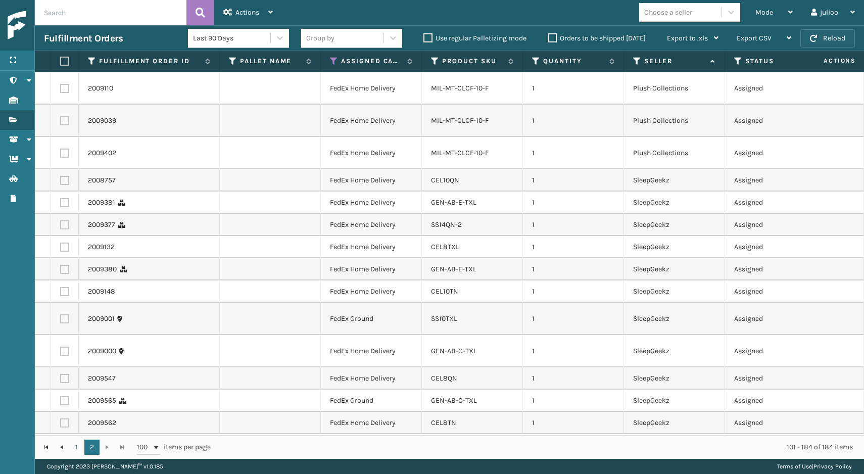
click at [813, 34] on button "Reload" at bounding box center [828, 38] width 55 height 18
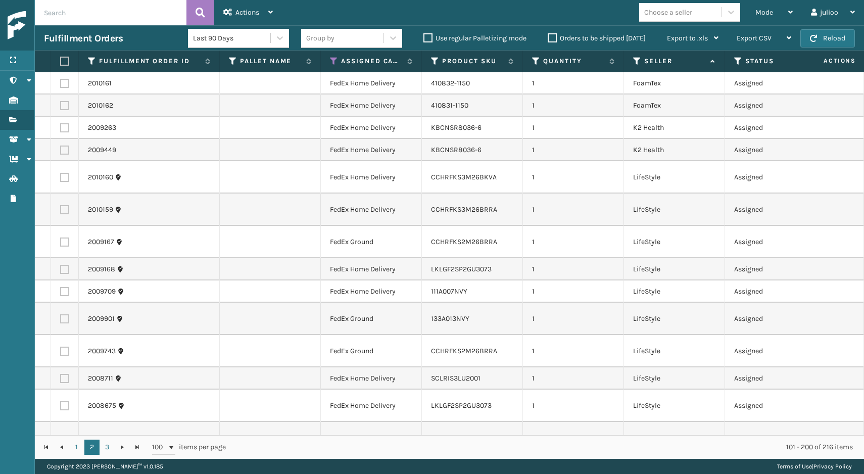
click at [64, 61] on label at bounding box center [63, 61] width 6 height 9
click at [61, 61] on input "checkbox" at bounding box center [60, 61] width 1 height 7
checkbox input "true"
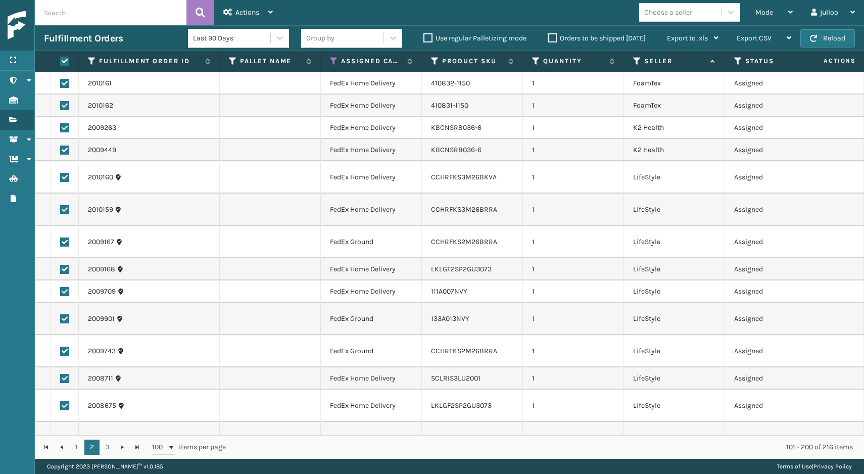
checkbox input "true"
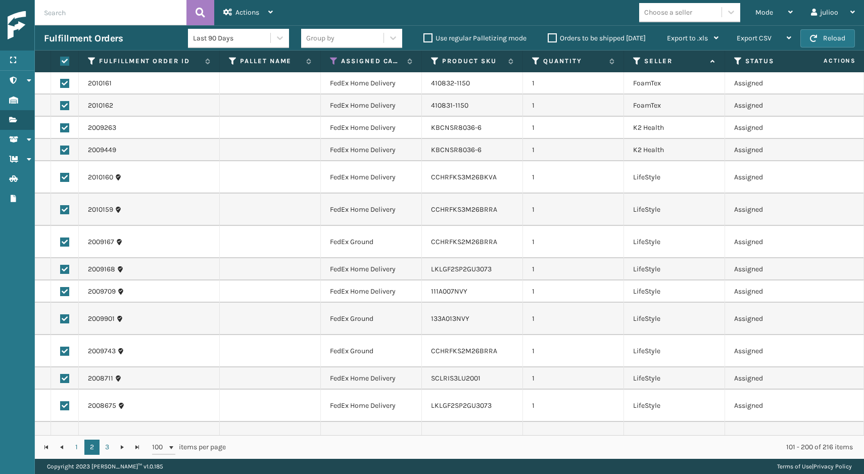
checkbox input "true"
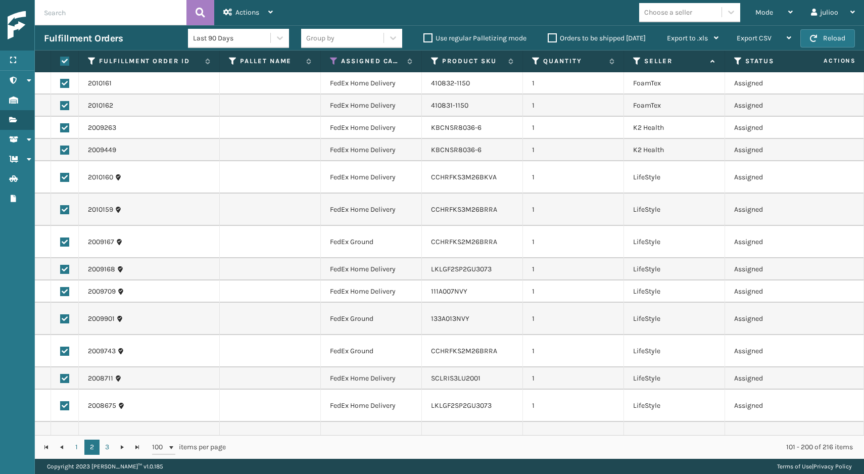
checkbox input "true"
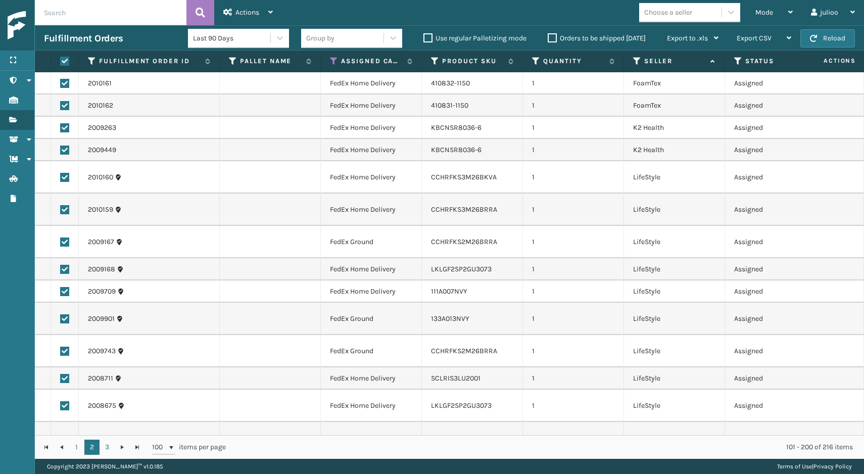
checkbox input "true"
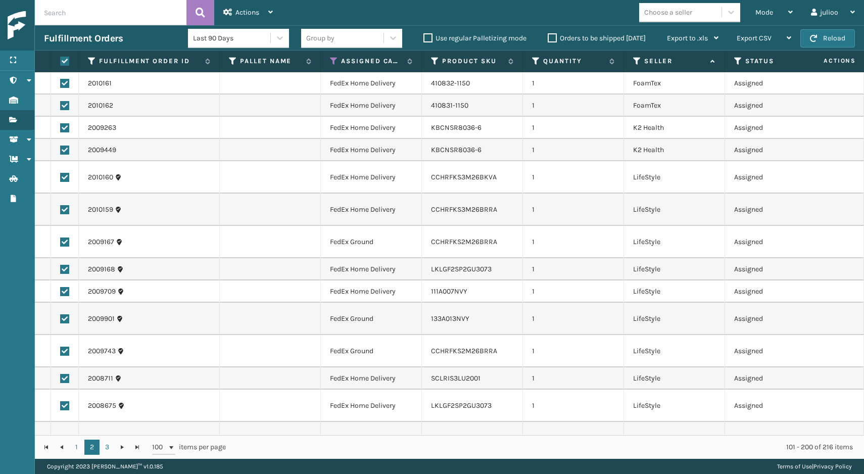
checkbox input "true"
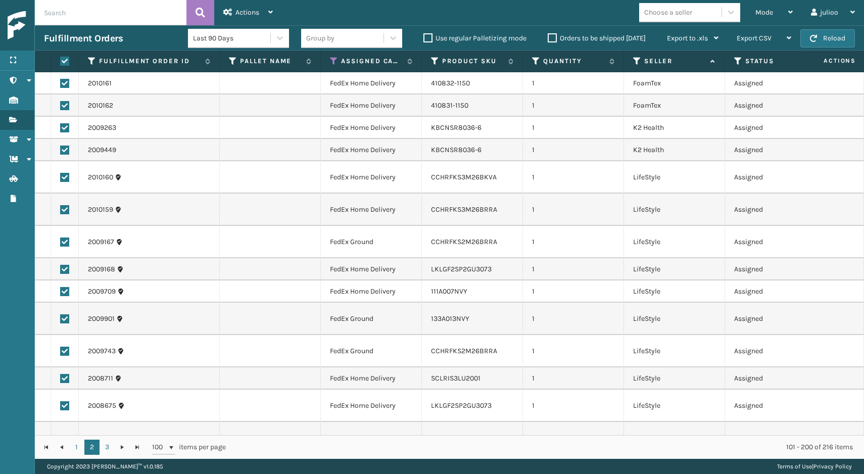
checkbox input "true"
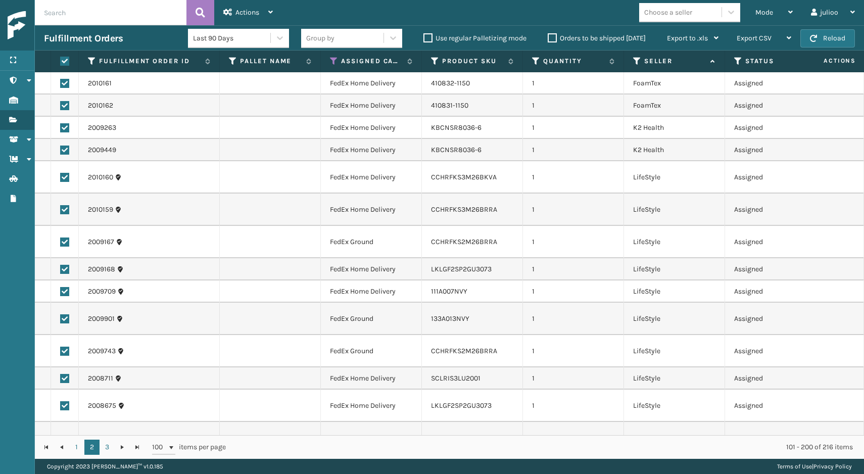
checkbox input "true"
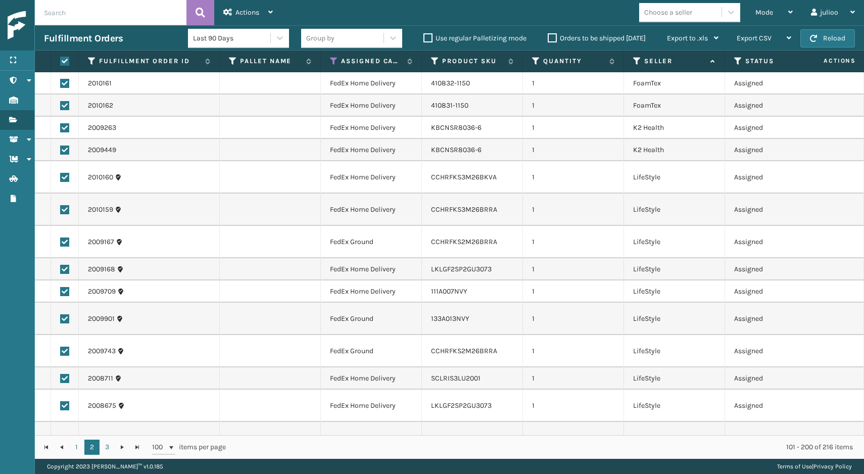
checkbox input "true"
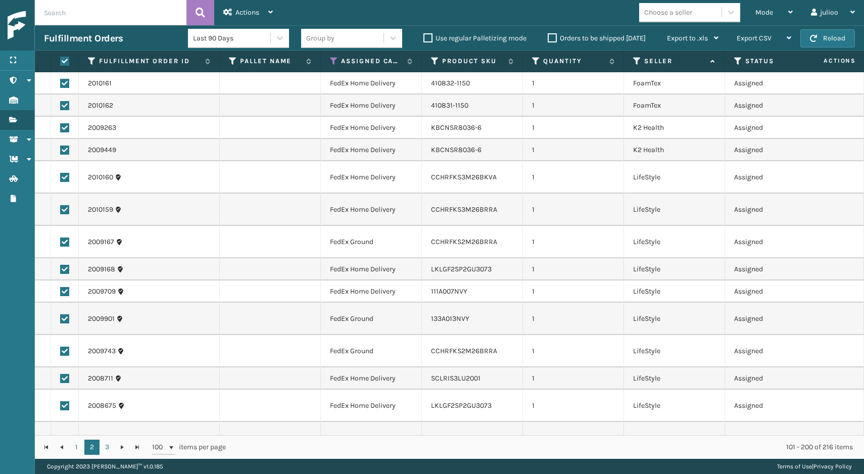
checkbox input "true"
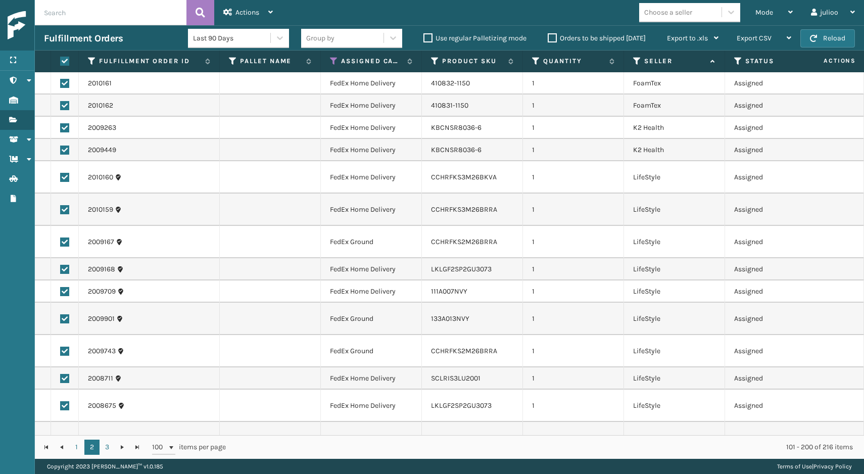
checkbox input "true"
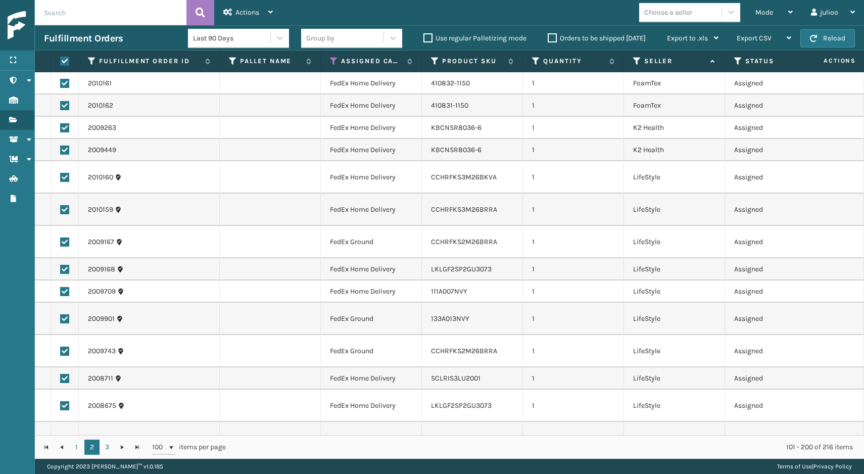
checkbox input "true"
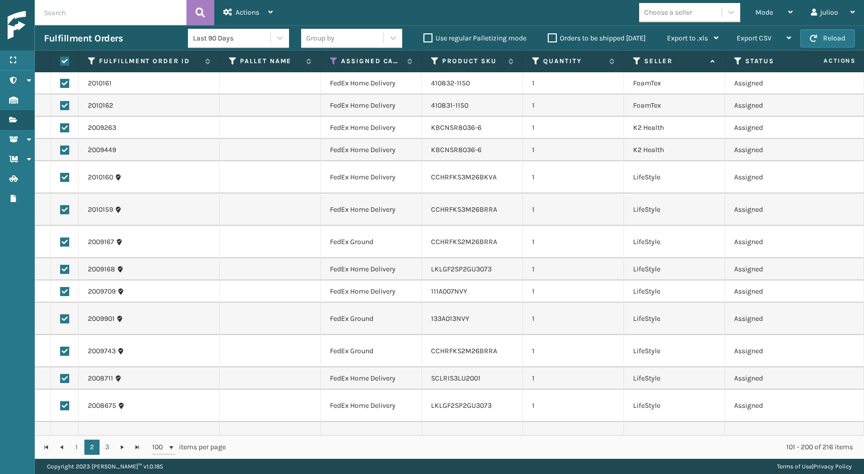
checkbox input "true"
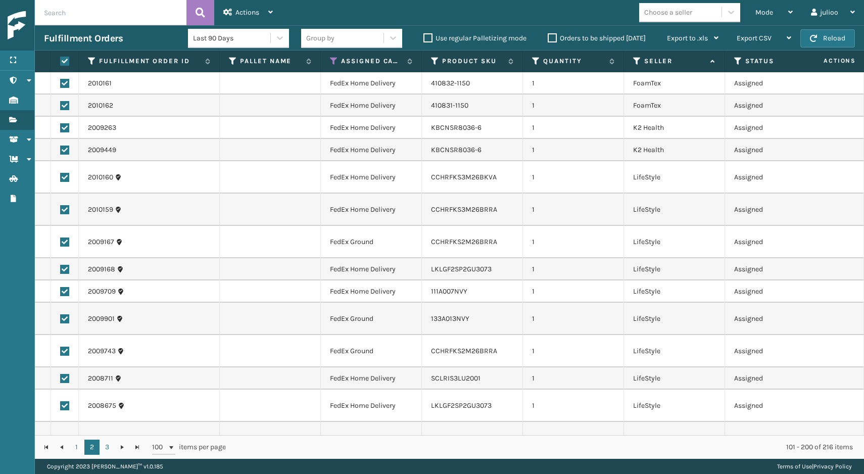
checkbox input "true"
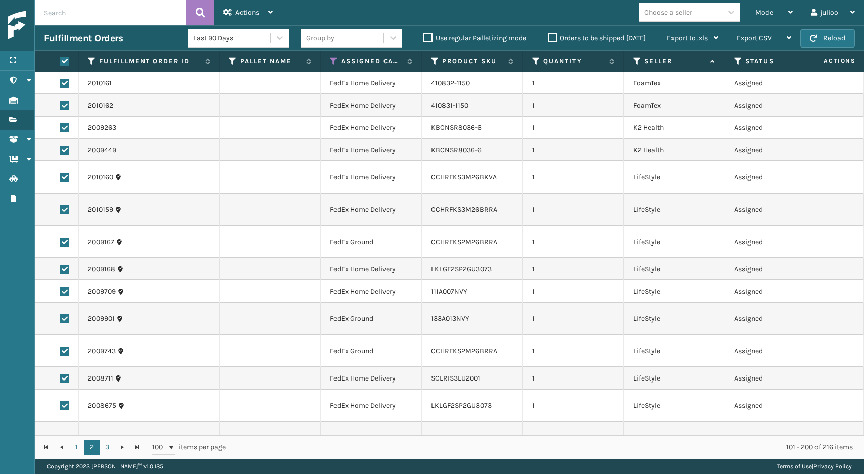
checkbox input "true"
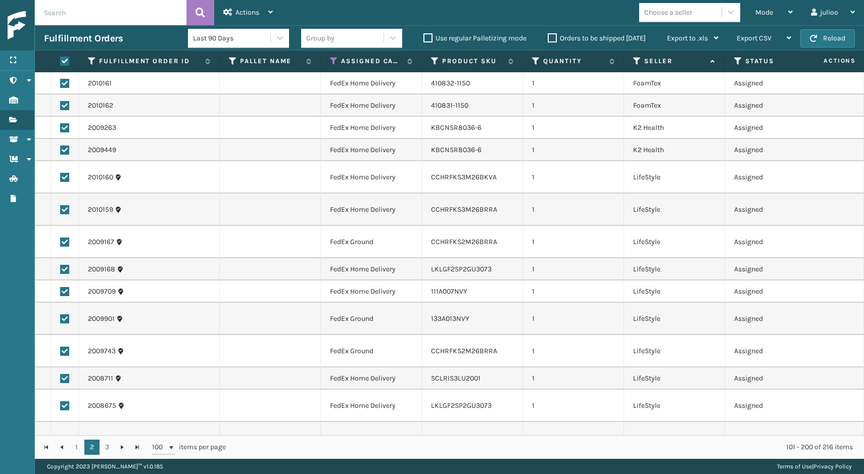
checkbox input "true"
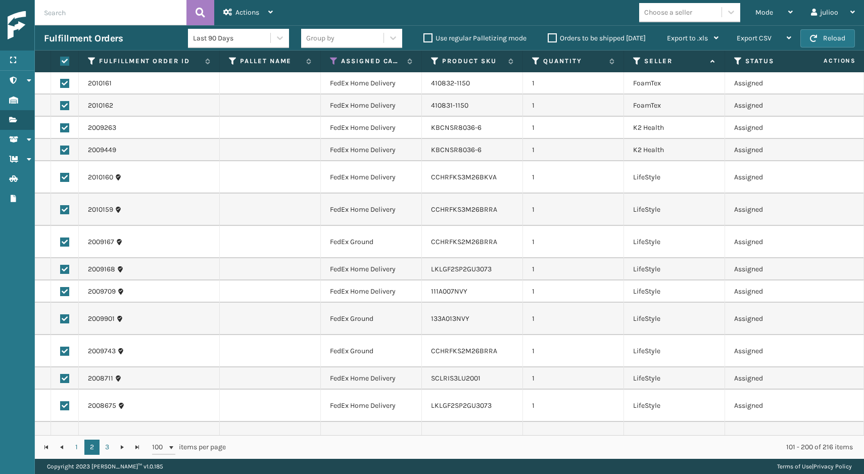
checkbox input "true"
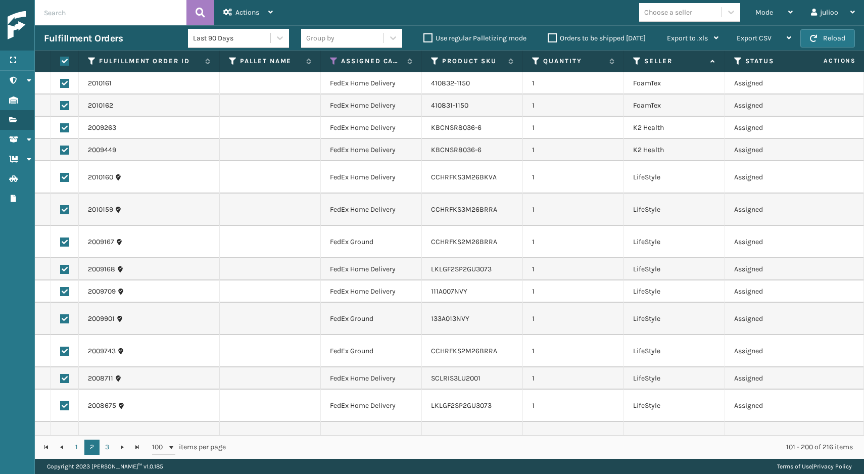
checkbox input "true"
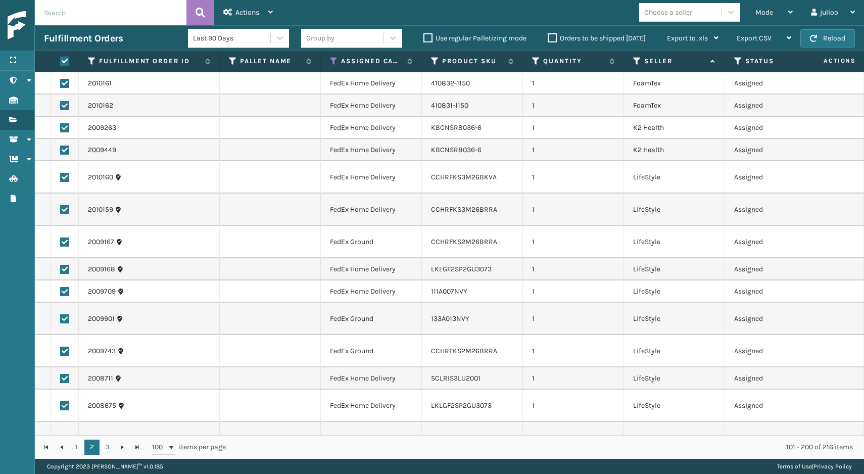
checkbox input "true"
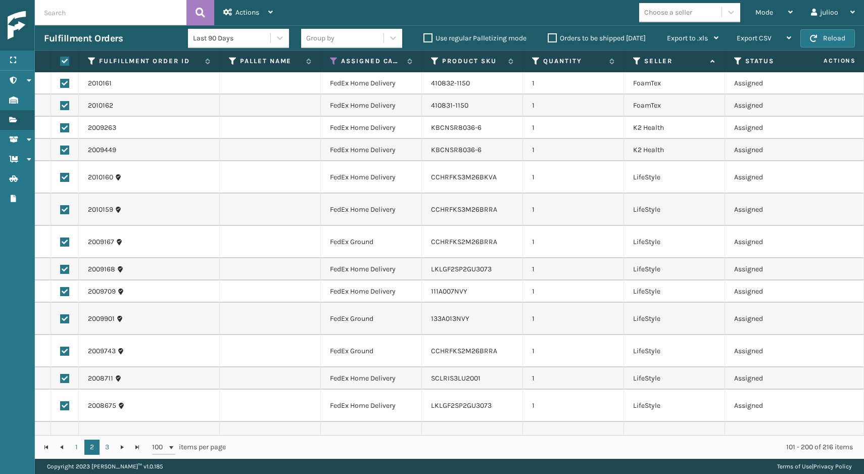
checkbox input "true"
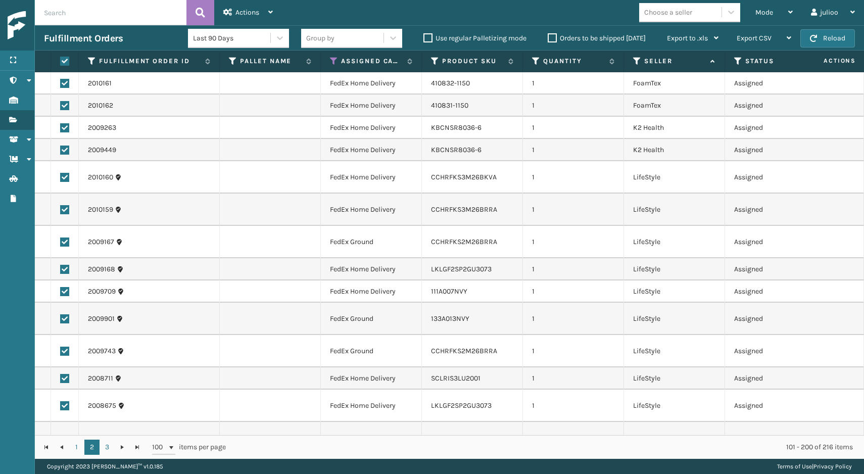
checkbox input "true"
click at [268, 15] on div "Actions" at bounding box center [248, 12] width 50 height 25
click at [359, 2] on div "Mode Regular Mode Picking Mode Labeling Mode Exit Scan Mode Choose a seller jul…" at bounding box center [573, 12] width 582 height 25
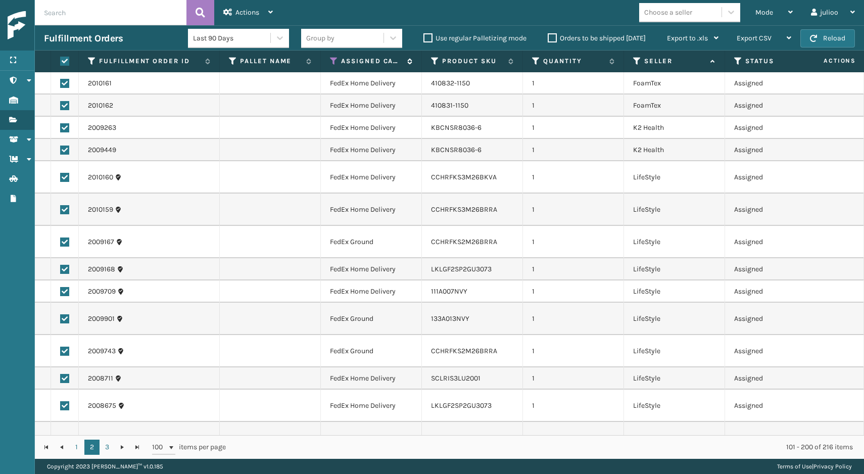
click at [337, 58] on icon at bounding box center [334, 61] width 8 height 9
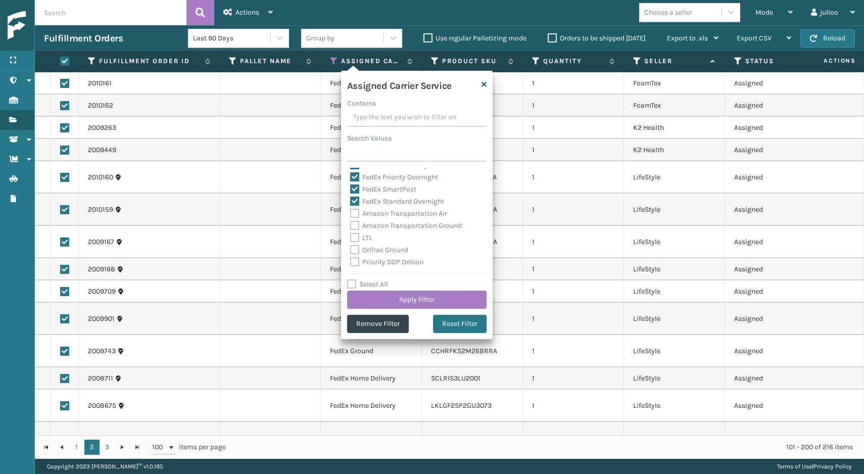
scroll to position [64, 0]
click at [305, 18] on div "Mode Regular Mode Picking Mode Labeling Mode Exit Scan Mode Choose a seller jul…" at bounding box center [573, 12] width 582 height 25
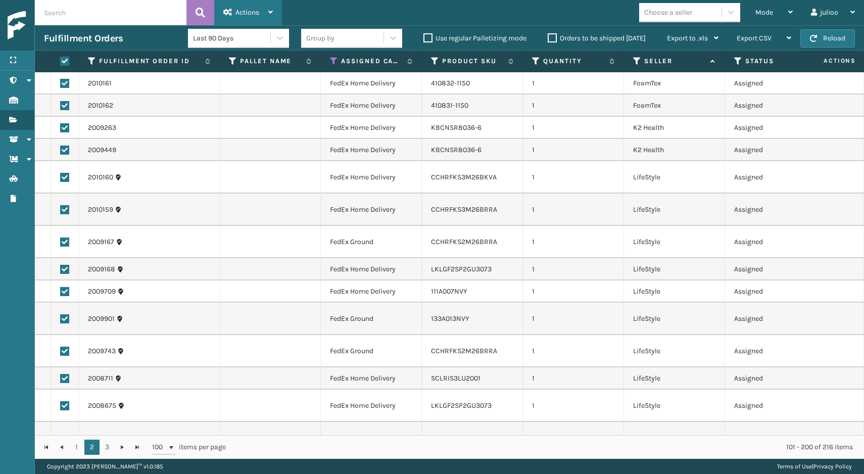
click at [257, 6] on div "Actions" at bounding box center [248, 12] width 50 height 25
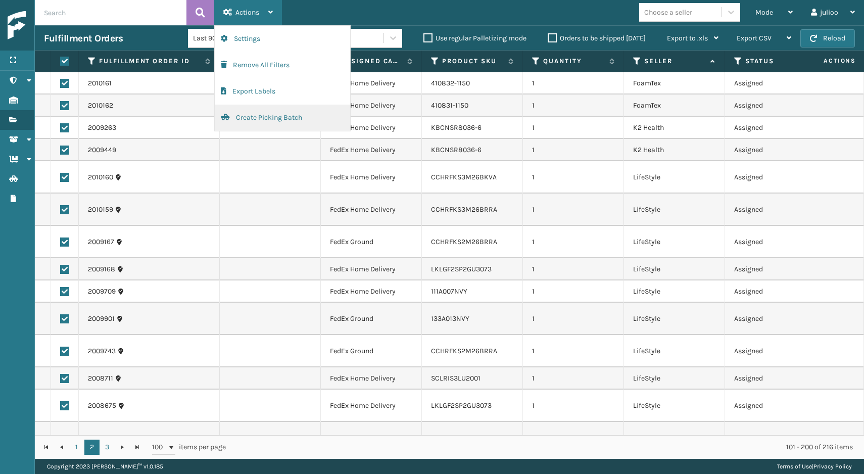
click at [264, 113] on button "Create Picking Batch" at bounding box center [282, 118] width 135 height 26
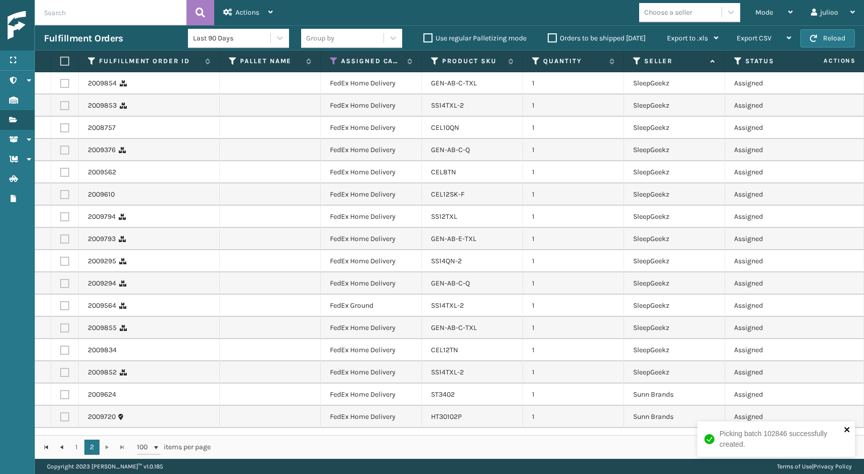
click at [848, 430] on icon "close" at bounding box center [847, 429] width 5 height 5
click at [209, 213] on div "2009794" at bounding box center [149, 217] width 122 height 10
click at [66, 63] on label at bounding box center [63, 61] width 6 height 9
click at [61, 63] on input "checkbox" at bounding box center [60, 61] width 1 height 7
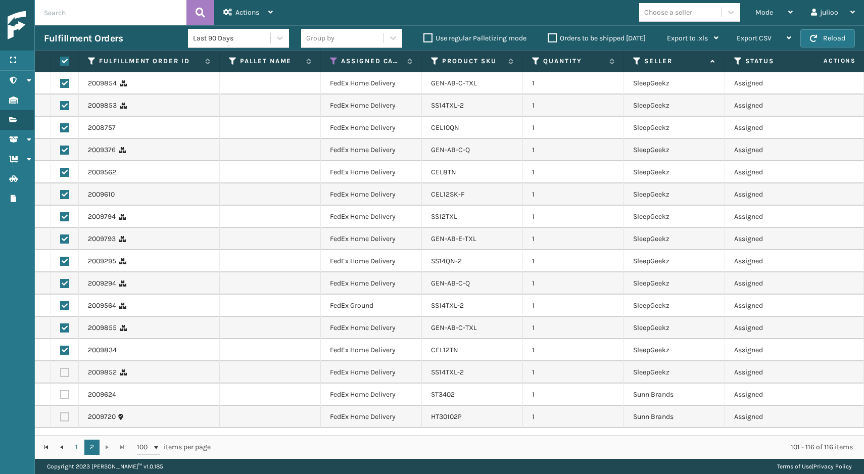
checkbox input "true"
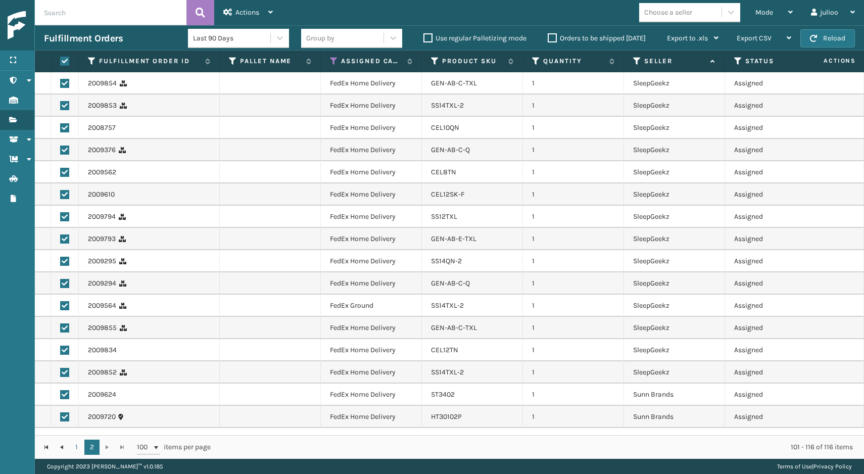
checkbox input "true"
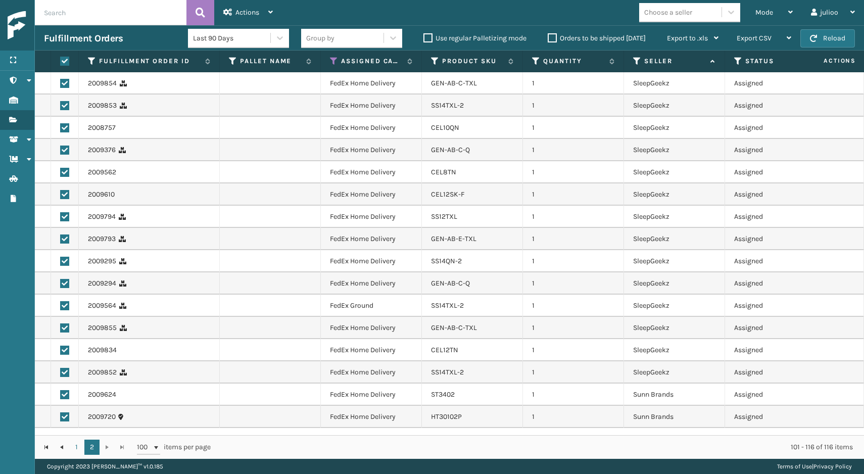
checkbox input "true"
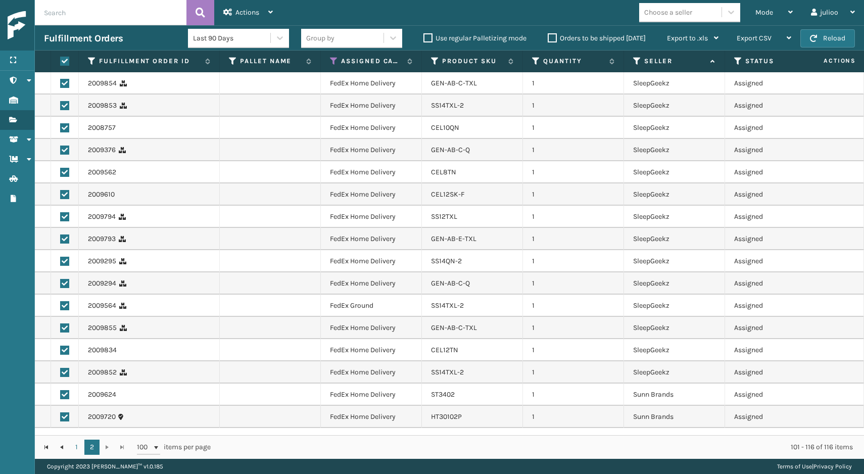
checkbox input "true"
click at [262, 13] on div "Actions" at bounding box center [248, 12] width 50 height 25
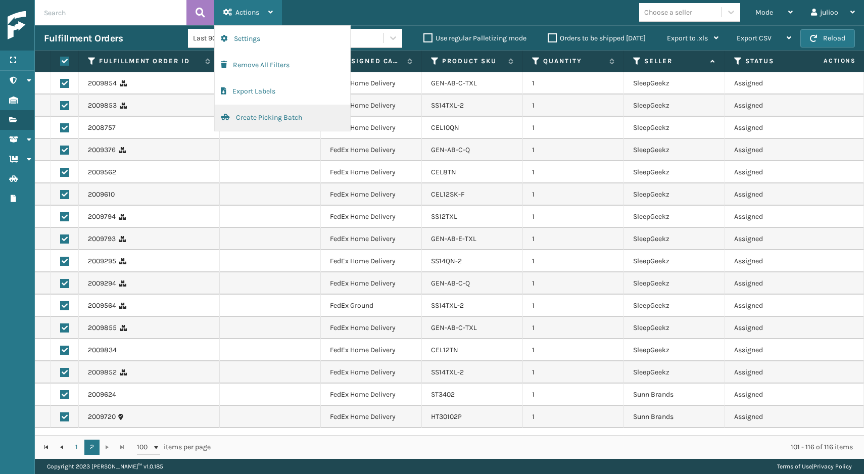
click at [261, 113] on button "Create Picking Batch" at bounding box center [282, 118] width 135 height 26
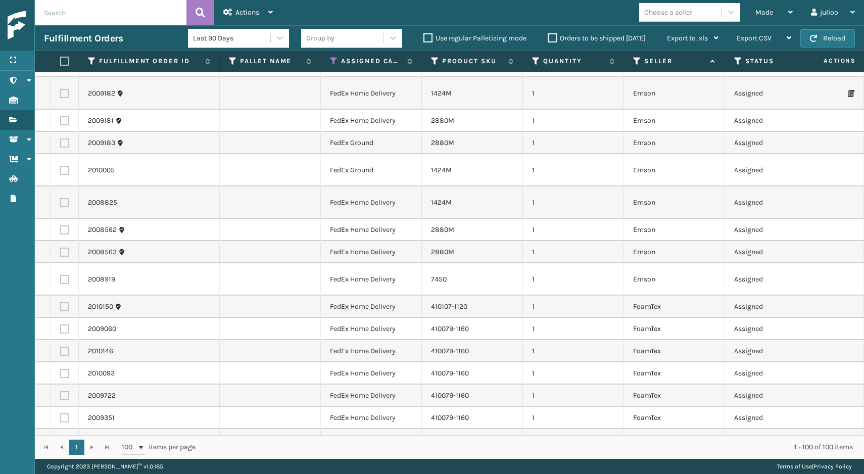
click at [65, 64] on label at bounding box center [63, 61] width 6 height 9
click at [61, 64] on input "checkbox" at bounding box center [60, 61] width 1 height 7
checkbox input "true"
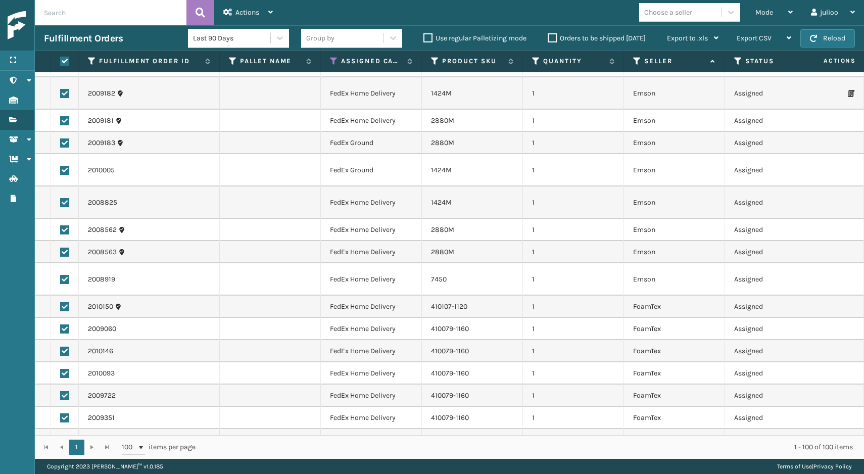
checkbox input "true"
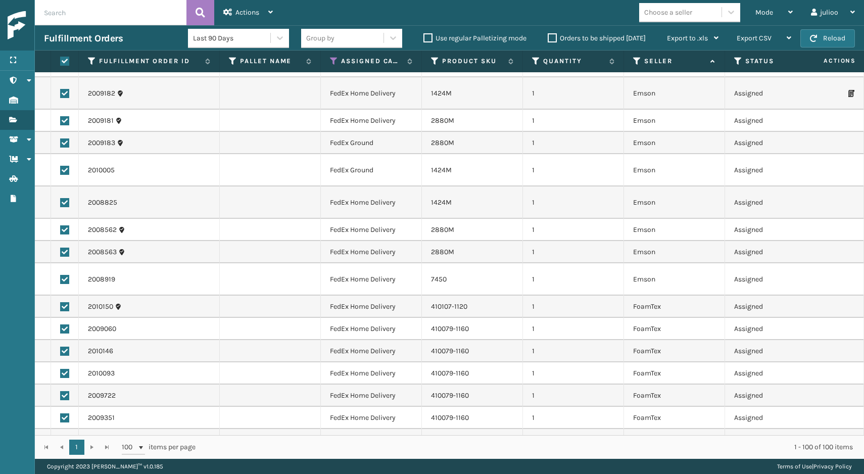
checkbox input "true"
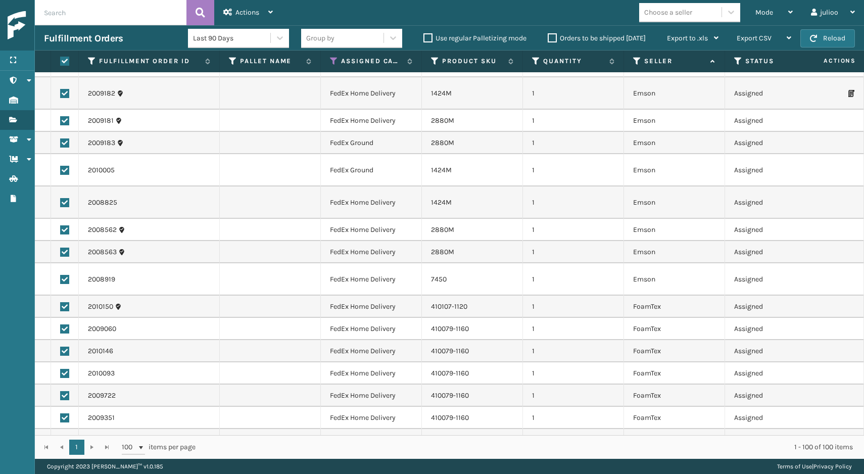
checkbox input "true"
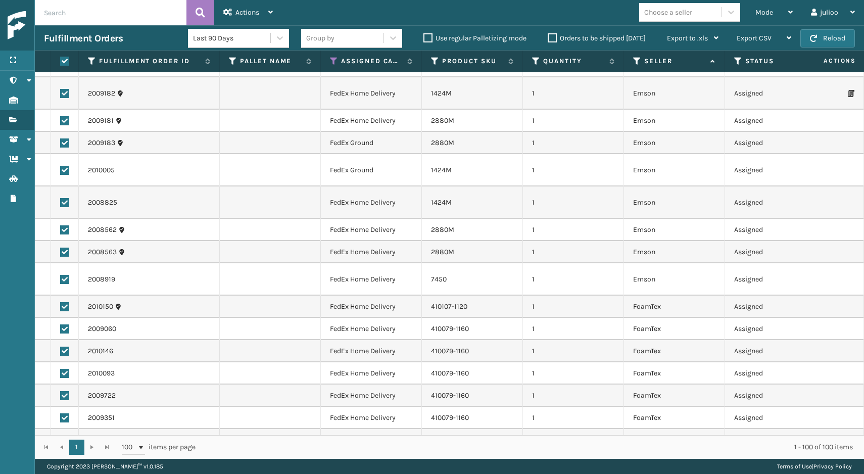
checkbox input "true"
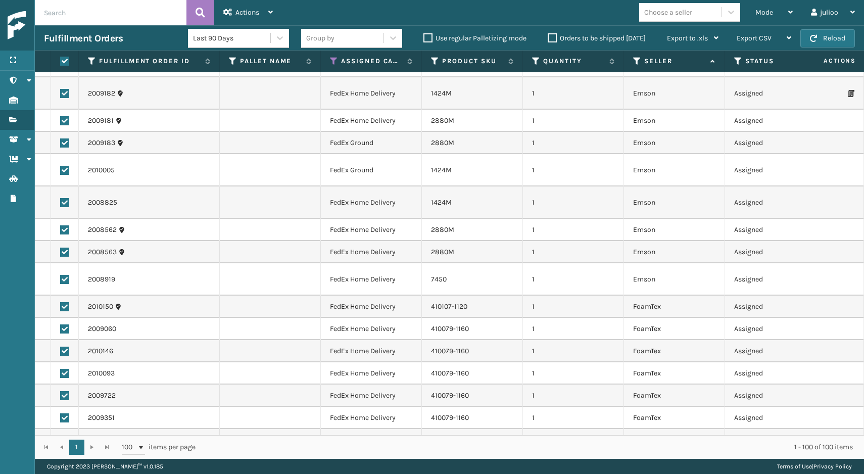
checkbox input "true"
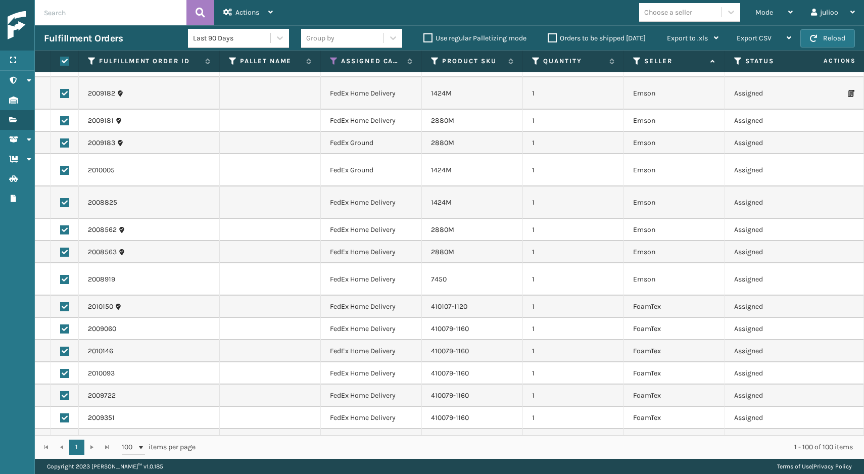
checkbox input "true"
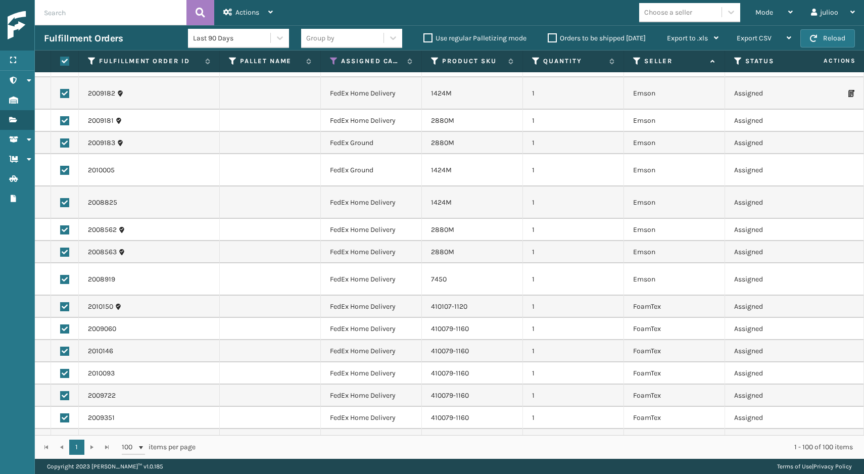
checkbox input "true"
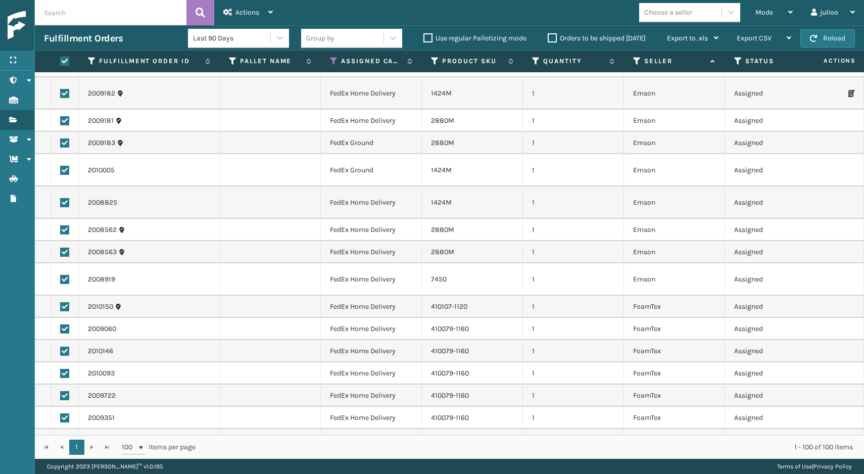
checkbox input "true"
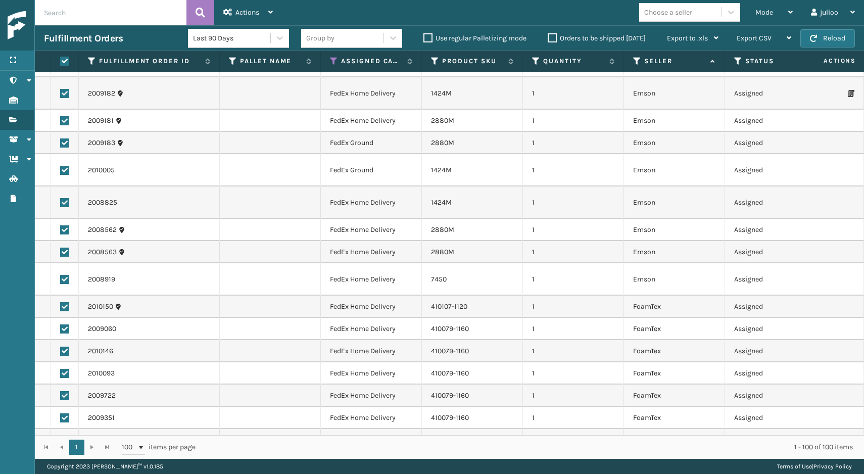
checkbox input "true"
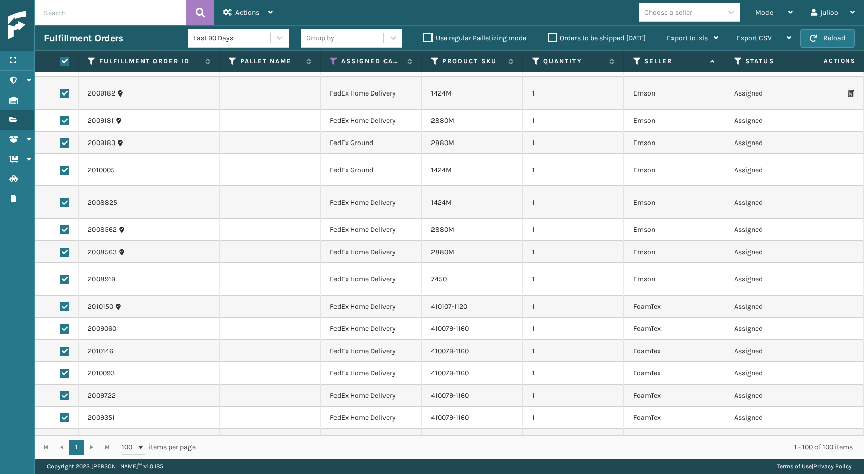
checkbox input "true"
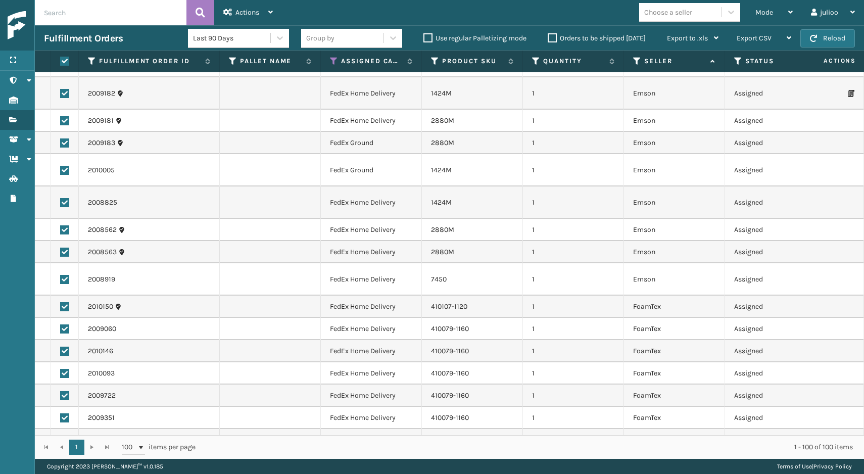
checkbox input "true"
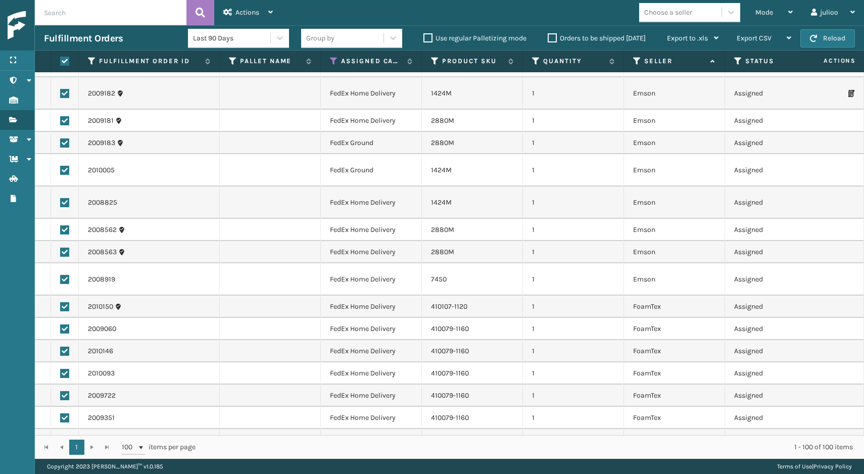
checkbox input "true"
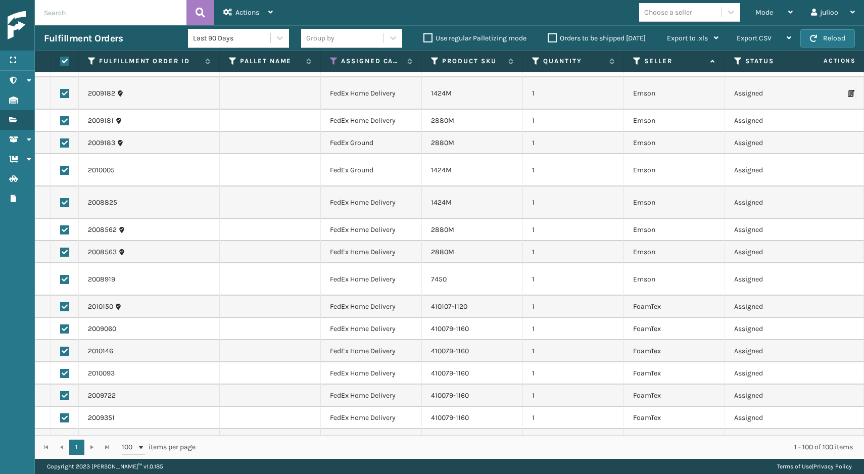
checkbox input "true"
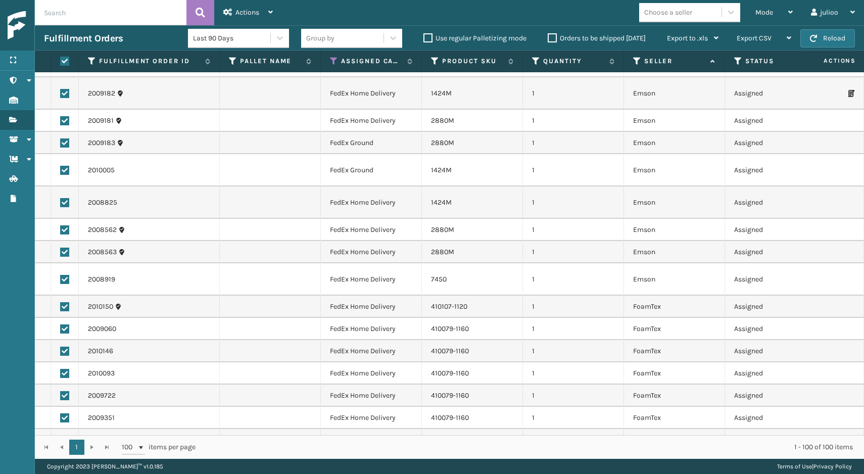
checkbox input "true"
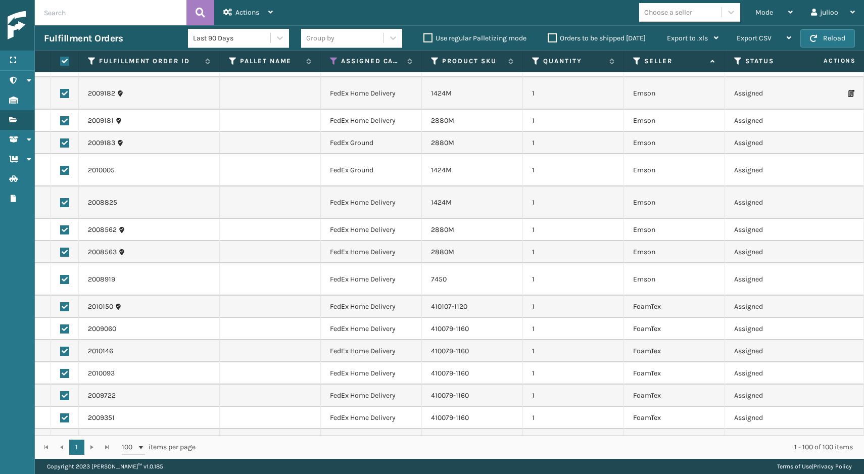
checkbox input "true"
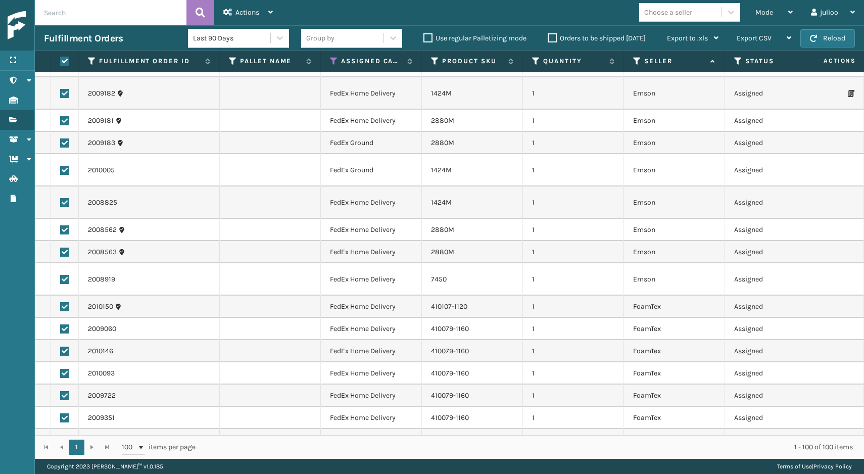
checkbox input "true"
click at [268, 14] on div "Actions" at bounding box center [248, 12] width 50 height 25
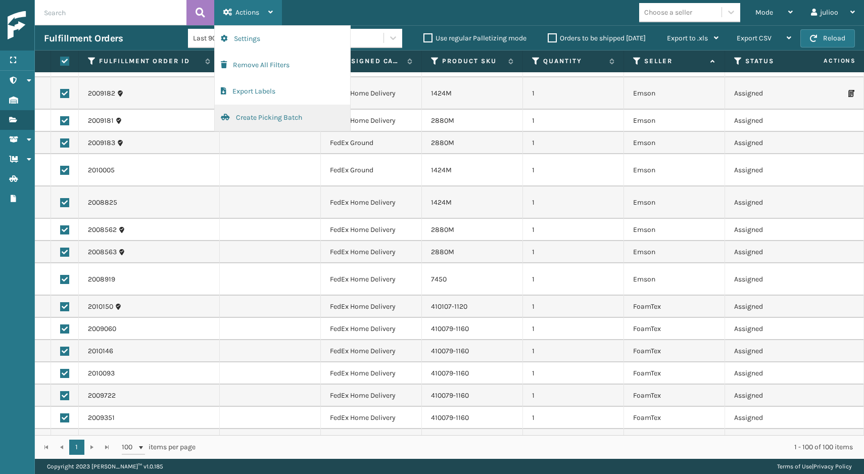
click at [241, 118] on button "Create Picking Batch" at bounding box center [282, 118] width 135 height 26
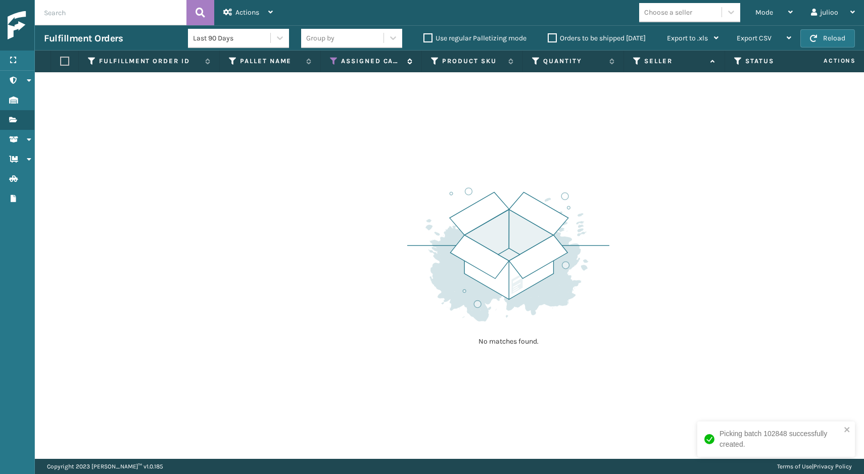
click at [335, 61] on icon at bounding box center [334, 61] width 8 height 9
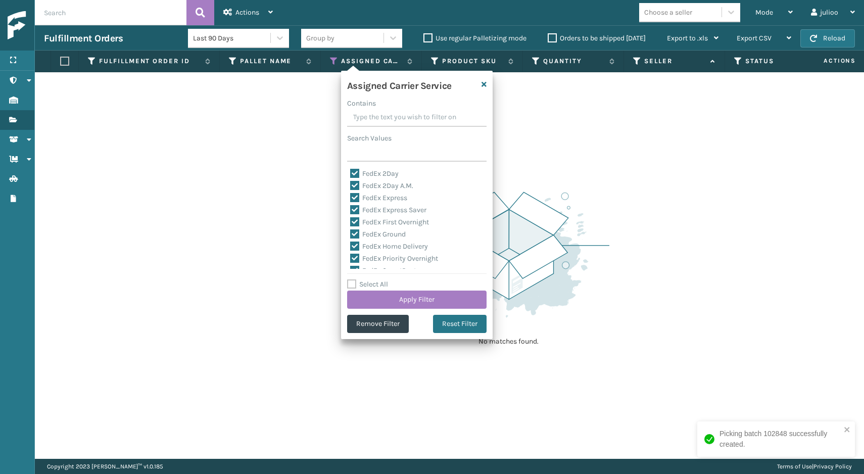
click at [348, 286] on label "Select All" at bounding box center [367, 284] width 41 height 9
click at [348, 280] on input "Select All" at bounding box center [423, 278] width 152 height 1
click at [355, 219] on label "LTL" at bounding box center [361, 221] width 22 height 9
click at [351, 219] on input "LTL" at bounding box center [350, 218] width 1 height 7
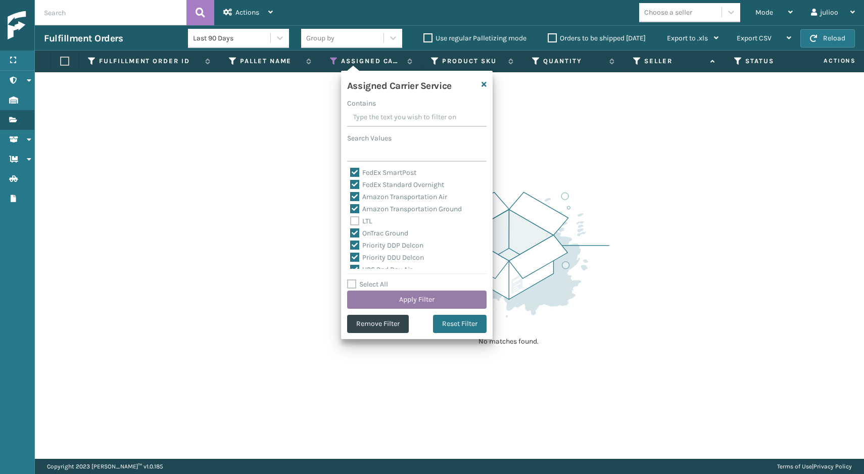
click at [386, 298] on button "Apply Filter" at bounding box center [417, 300] width 140 height 18
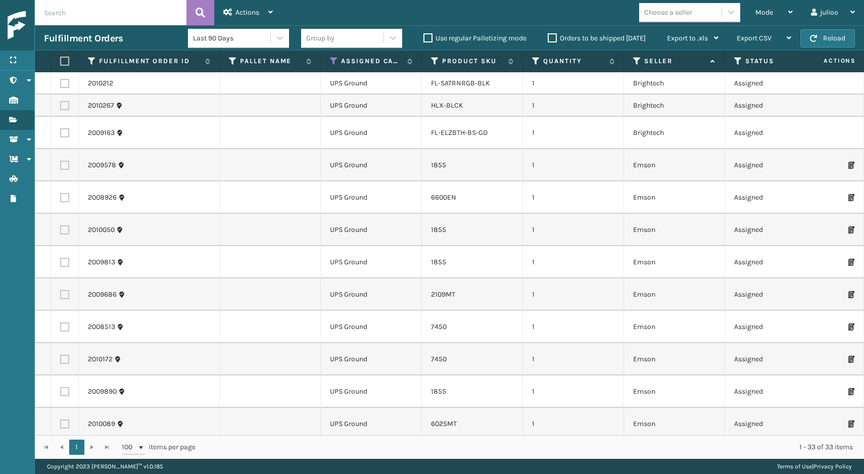
scroll to position [0, 0]
